Goal: Navigation & Orientation: Find specific page/section

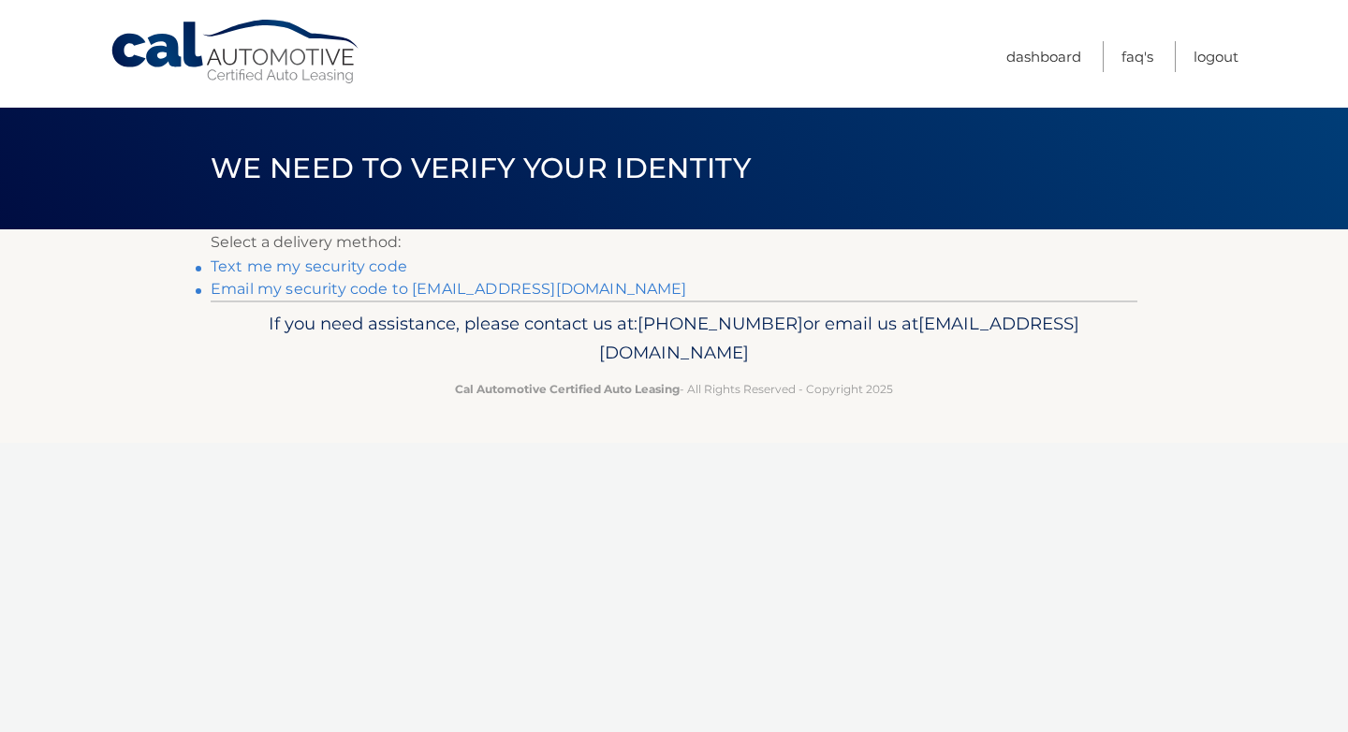
click at [537, 290] on link "Email my security code to [EMAIL_ADDRESS][DOMAIN_NAME]" at bounding box center [449, 289] width 476 height 18
click at [329, 290] on link "**********" at bounding box center [449, 289] width 476 height 18
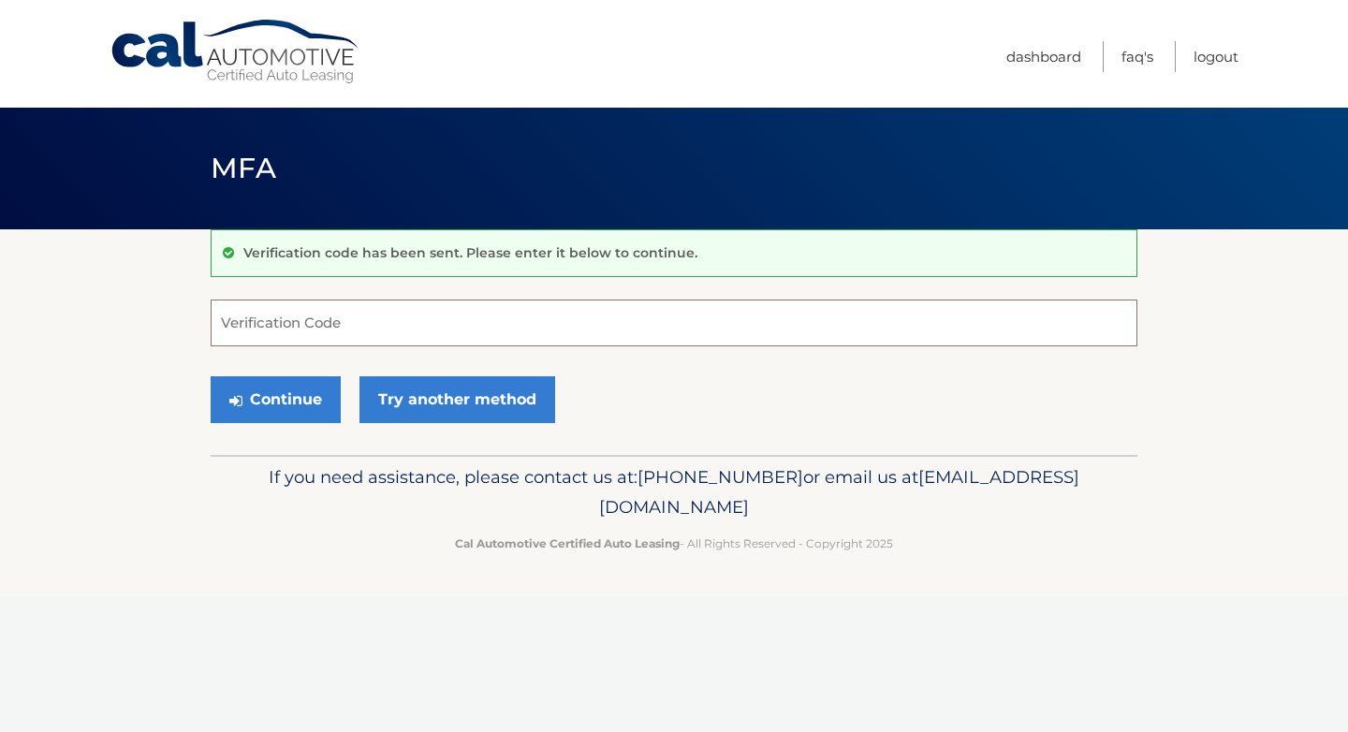
click at [637, 335] on input "Verification Code" at bounding box center [674, 323] width 927 height 47
paste input "495724"
type input "495724"
click at [211, 376] on button "Continue" at bounding box center [276, 399] width 130 height 47
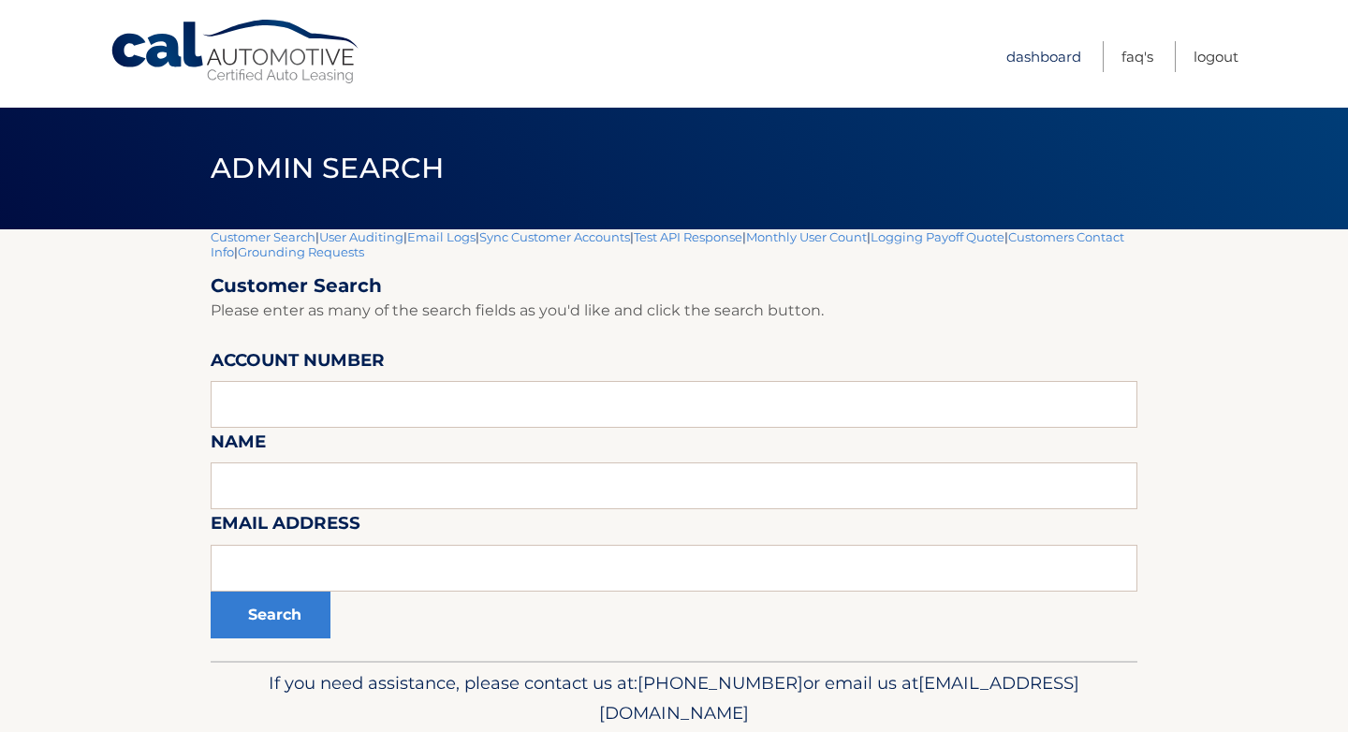
click at [1054, 58] on link "Dashboard" at bounding box center [1043, 56] width 75 height 31
click at [380, 236] on link "User Auditing" at bounding box center [361, 236] width 84 height 15
click at [467, 235] on link "Email Logs" at bounding box center [441, 236] width 68 height 15
click at [1148, 50] on link "FAQ's" at bounding box center [1137, 56] width 32 height 31
click at [1089, 230] on link "Customers Contact Info" at bounding box center [668, 244] width 914 height 30
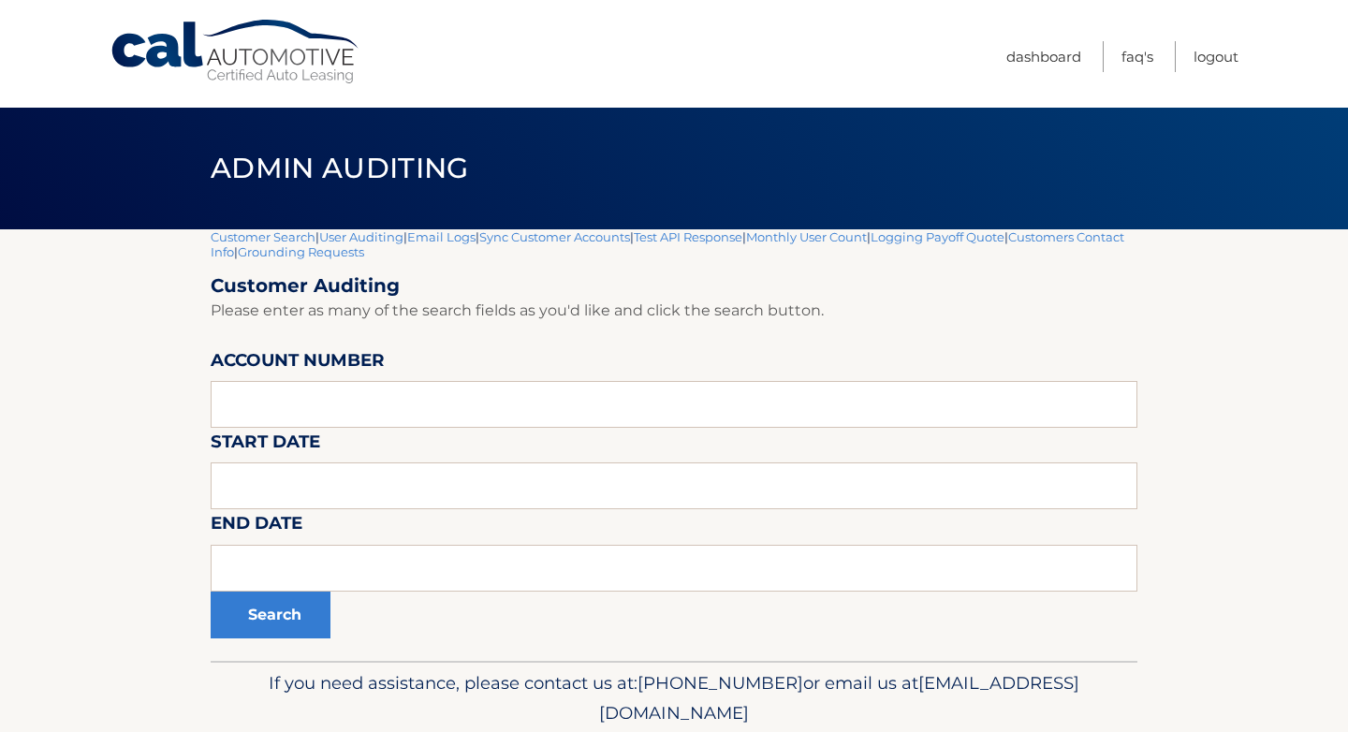
click at [1198, 358] on section "Customer Search | User Auditing | Email Logs | Sync Customer Accounts | Test AP…" at bounding box center [674, 444] width 1348 height 431
